Goal: Task Accomplishment & Management: Complete application form

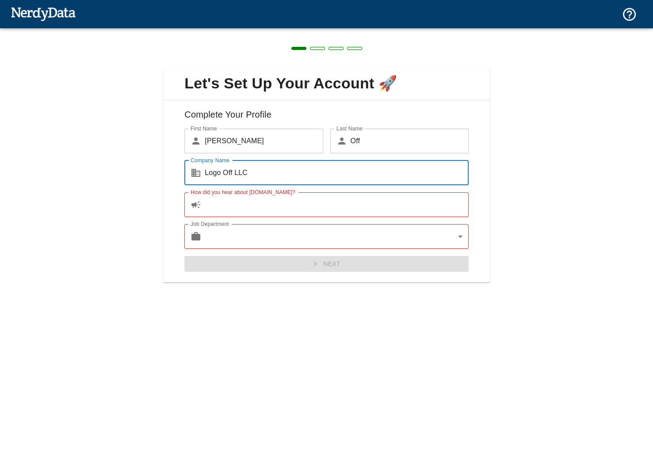
type input "Logo Off LLC"
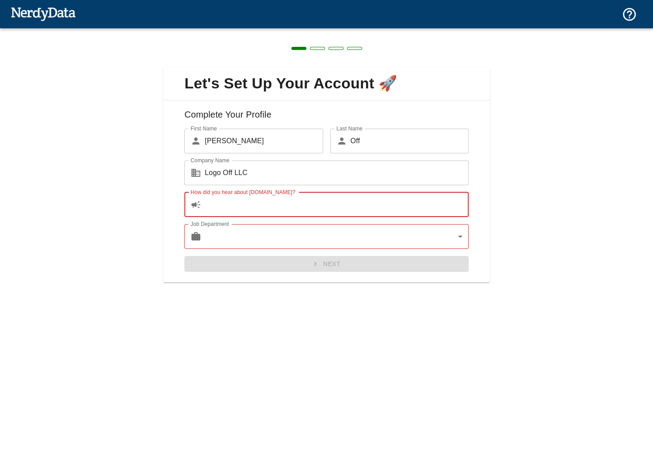
click at [253, 209] on input "How did you hear about [DOMAIN_NAME]?" at bounding box center [337, 204] width 264 height 25
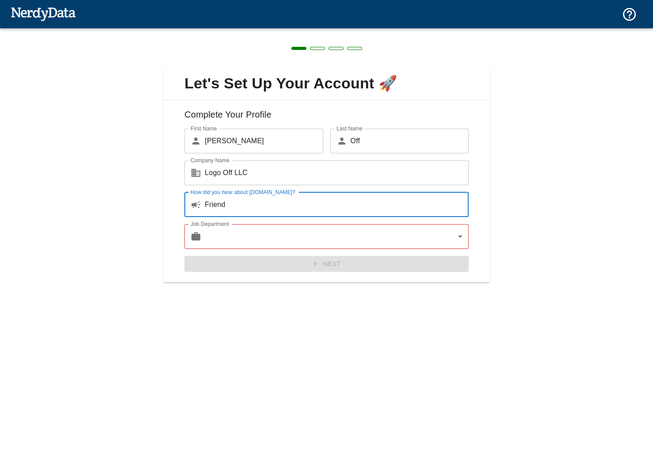
type input "Friend"
click at [294, 31] on body "Technologies Domains Pricing Products Create a Report Create a list of websites…" at bounding box center [326, 15] width 653 height 31
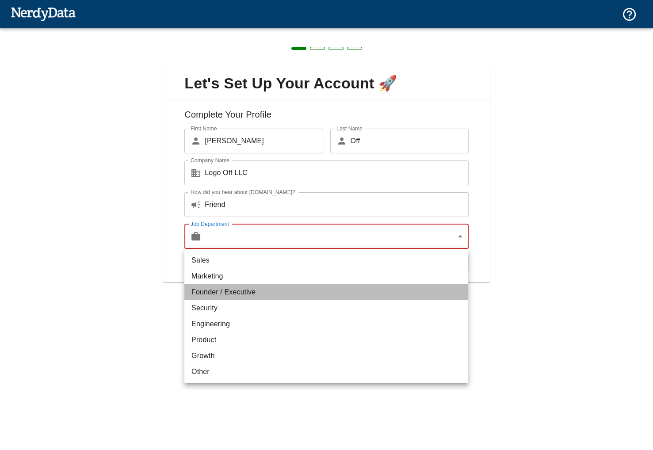
click at [277, 293] on li "Founder / Executive" at bounding box center [326, 292] width 284 height 16
type input "exec"
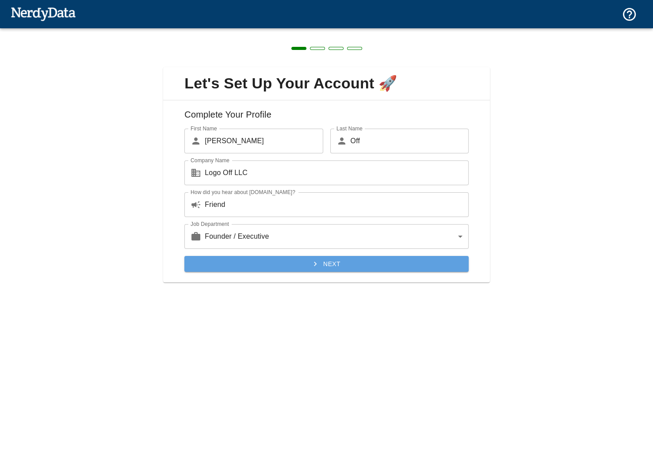
click at [326, 263] on button "Next" at bounding box center [326, 264] width 284 height 16
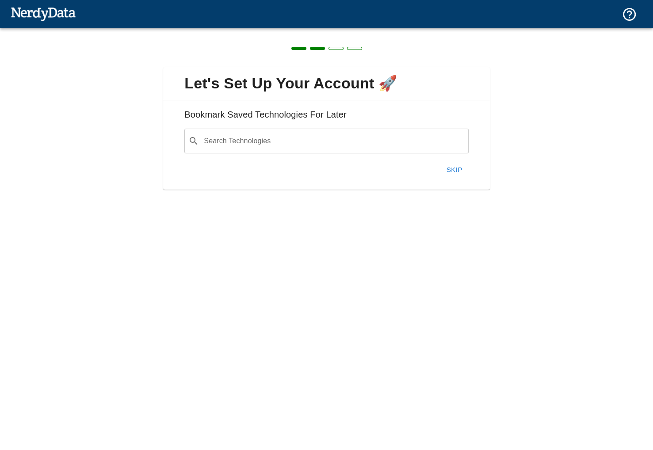
click at [451, 167] on button "Skip" at bounding box center [454, 169] width 28 height 19
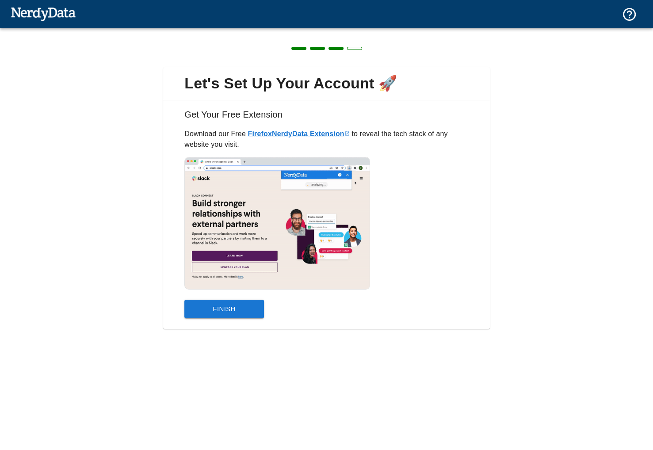
click at [219, 306] on button "Finish" at bounding box center [224, 309] width 80 height 19
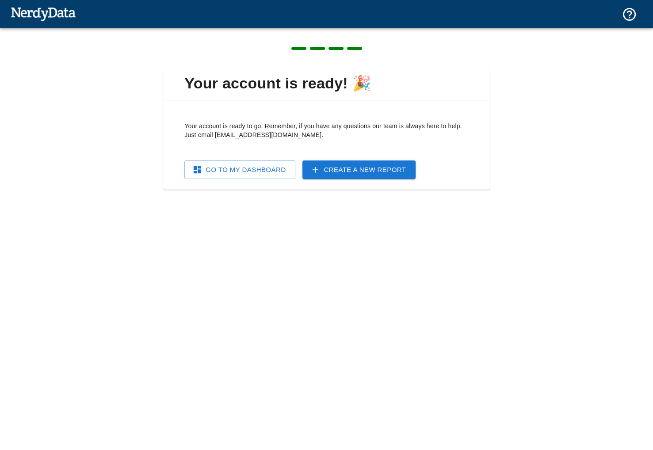
click at [227, 170] on link "Go To My Dashboard" at bounding box center [239, 169] width 111 height 19
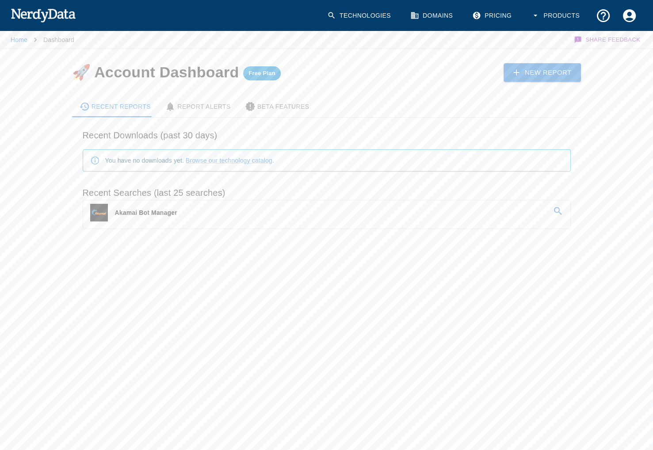
click at [145, 213] on p "Akamai Bot Manager" at bounding box center [146, 212] width 62 height 9
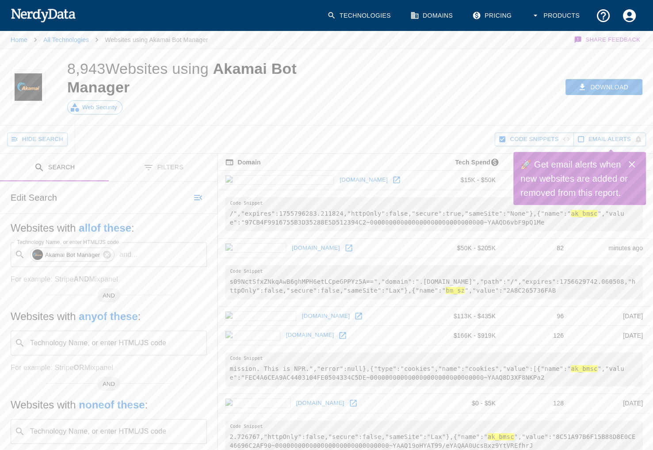
click at [632, 162] on icon "Close" at bounding box center [631, 164] width 11 height 11
